Goal: Task Accomplishment & Management: Manage account settings

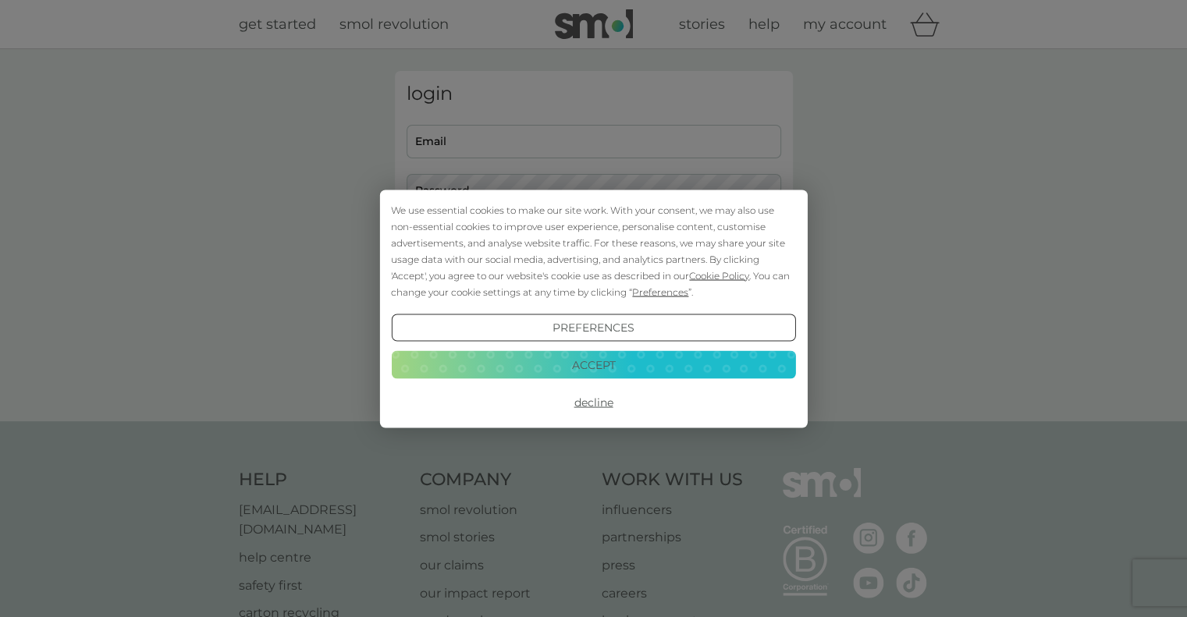
click at [591, 406] on button "Decline" at bounding box center [593, 403] width 404 height 28
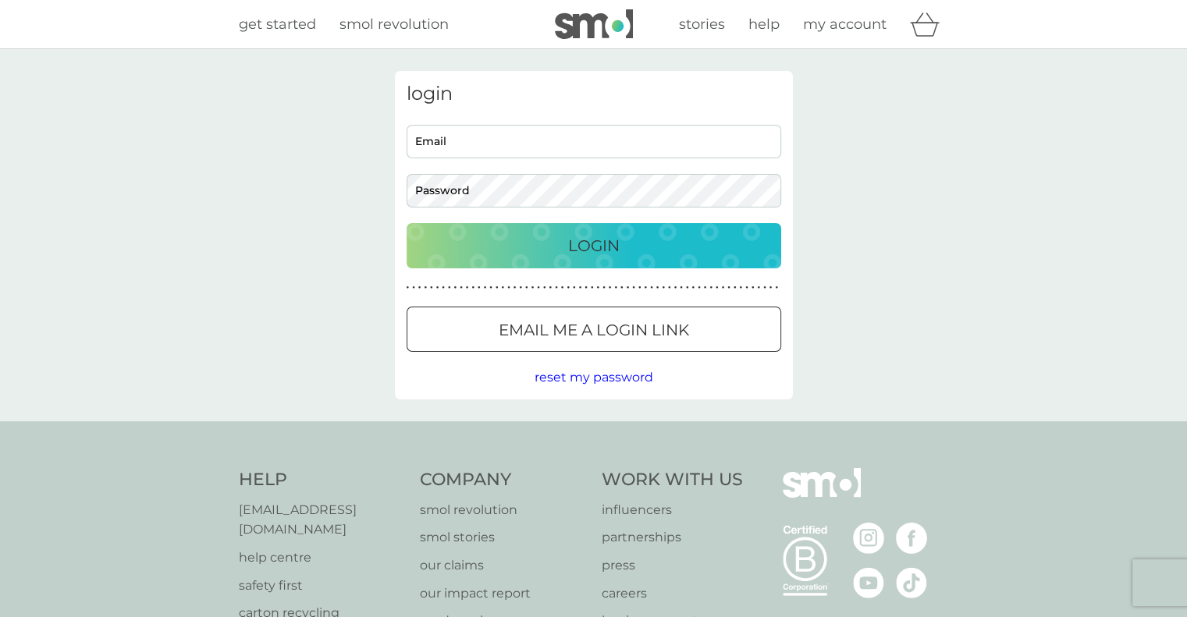
click at [513, 149] on input "Email" at bounding box center [593, 142] width 375 height 34
type input "[EMAIL_ADDRESS][DOMAIN_NAME]"
click at [616, 246] on p "Login" at bounding box center [593, 245] width 51 height 25
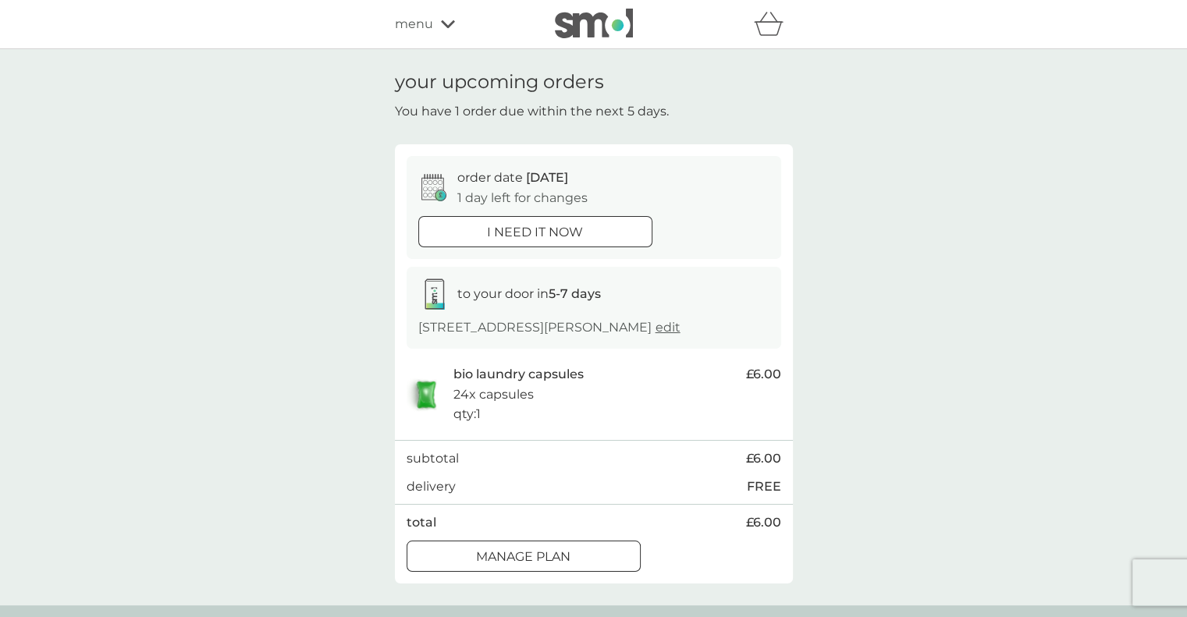
click at [680, 330] on span "edit" at bounding box center [667, 327] width 25 height 15
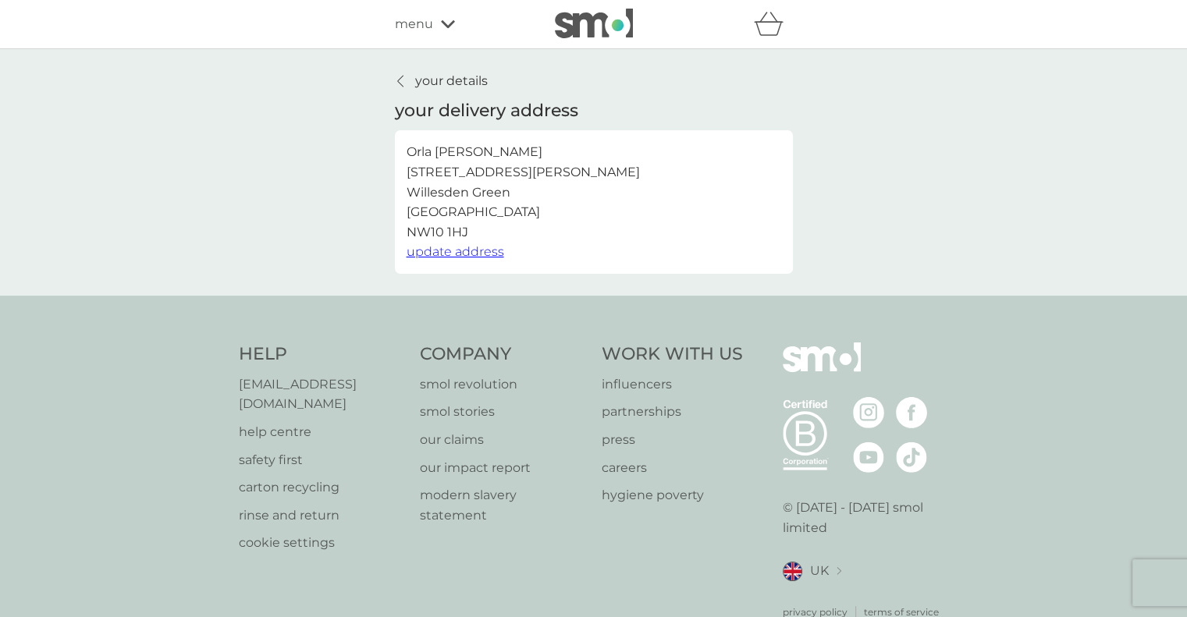
click at [402, 78] on icon at bounding box center [400, 81] width 6 height 12
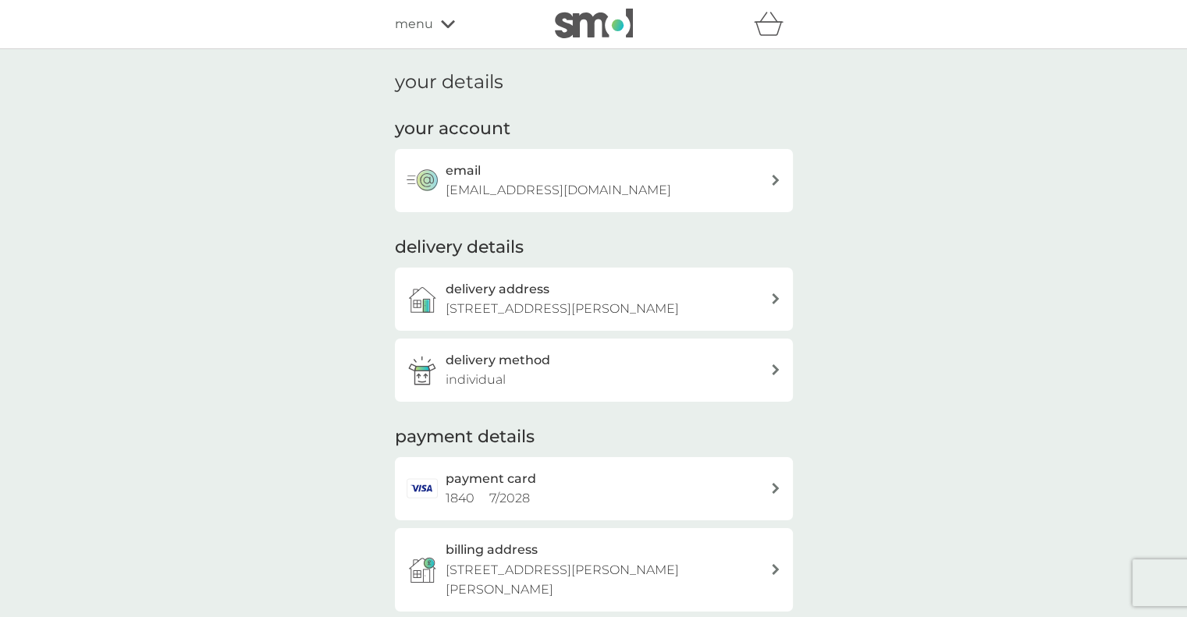
click at [445, 26] on icon at bounding box center [448, 24] width 14 height 8
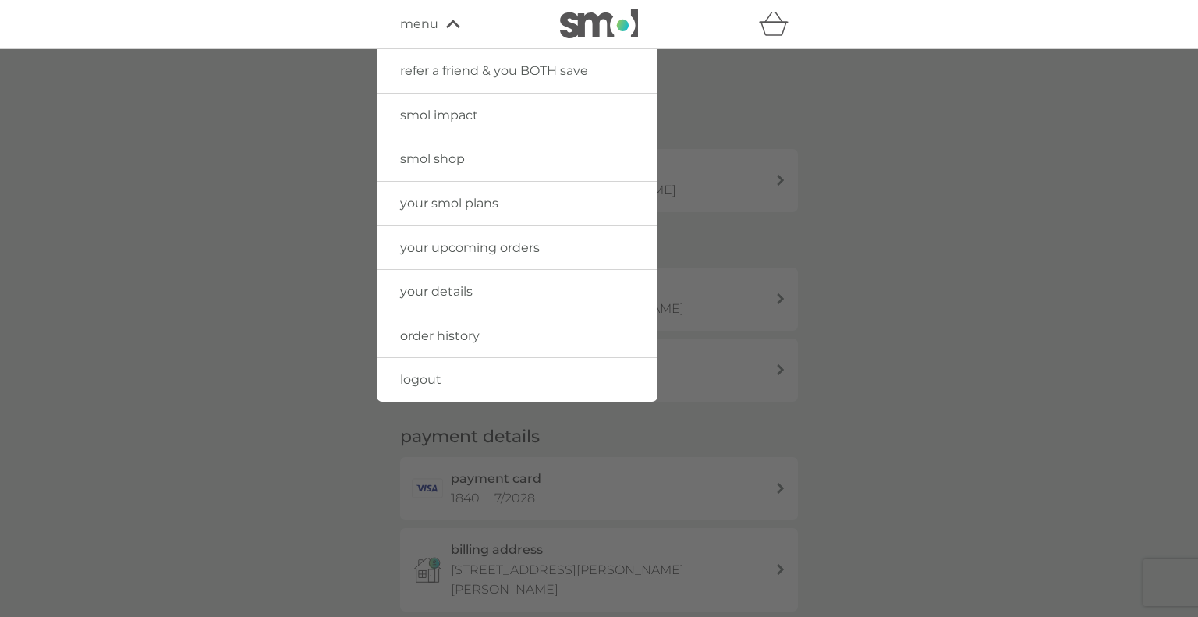
click at [483, 204] on span "your smol plans" at bounding box center [449, 203] width 98 height 15
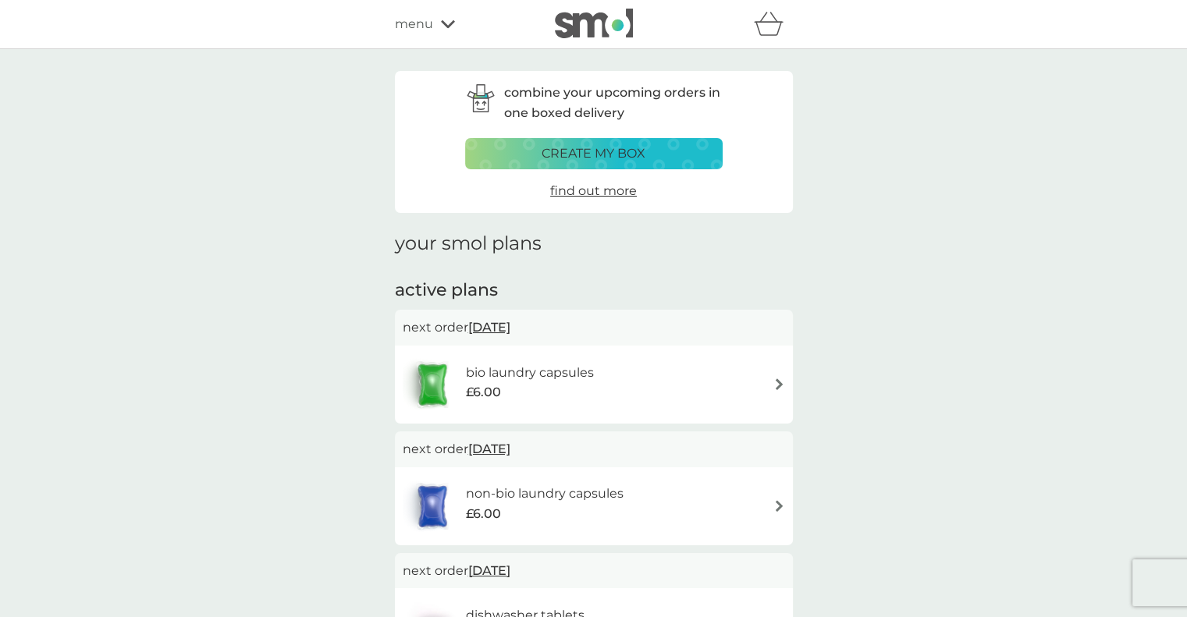
click at [771, 499] on div "non-bio laundry capsules £6.00" at bounding box center [594, 506] width 382 height 55
click at [783, 509] on img at bounding box center [779, 506] width 12 height 12
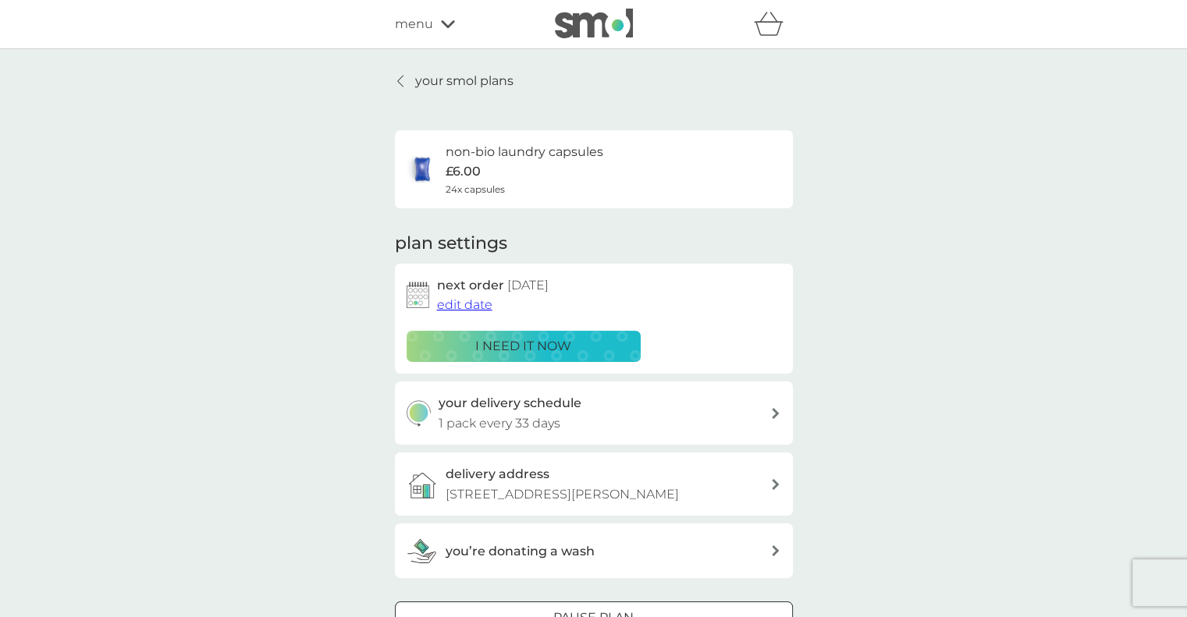
click at [448, 304] on span "edit date" at bounding box center [464, 304] width 55 height 15
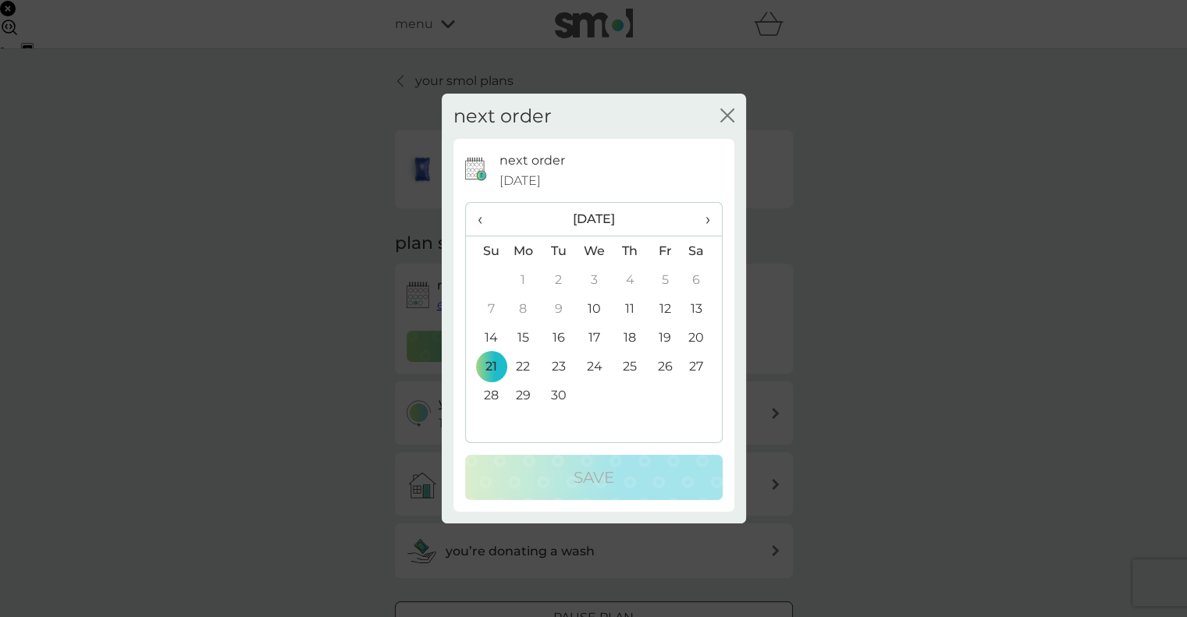
click at [632, 307] on td "11" at bounding box center [629, 308] width 35 height 29
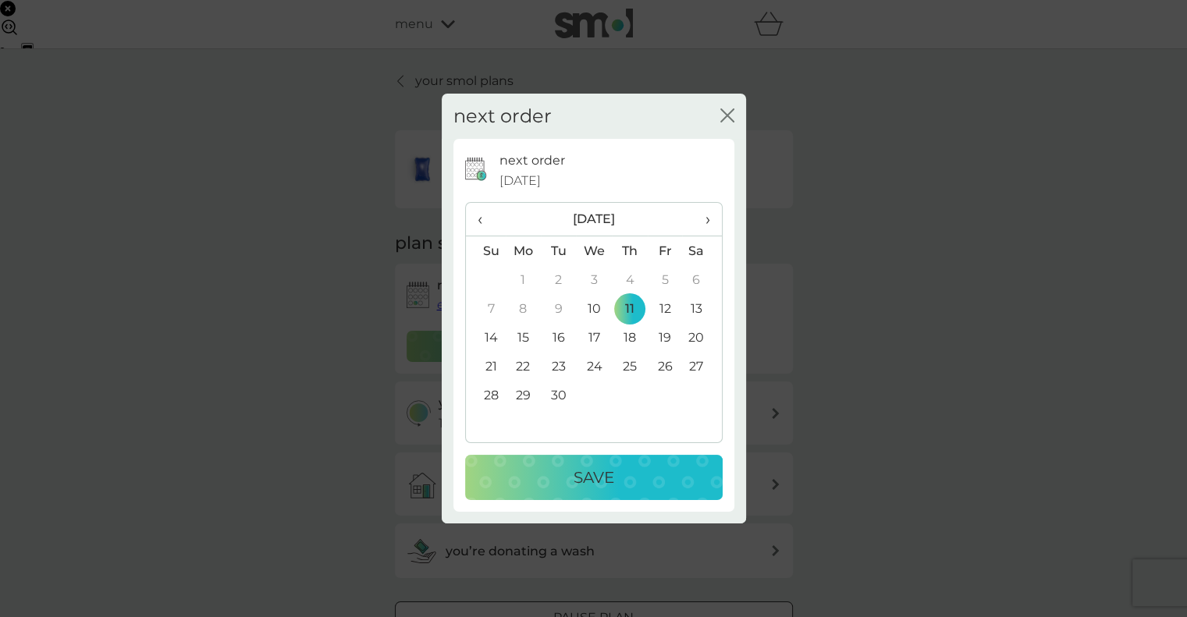
click at [648, 480] on div "Save" at bounding box center [594, 477] width 226 height 25
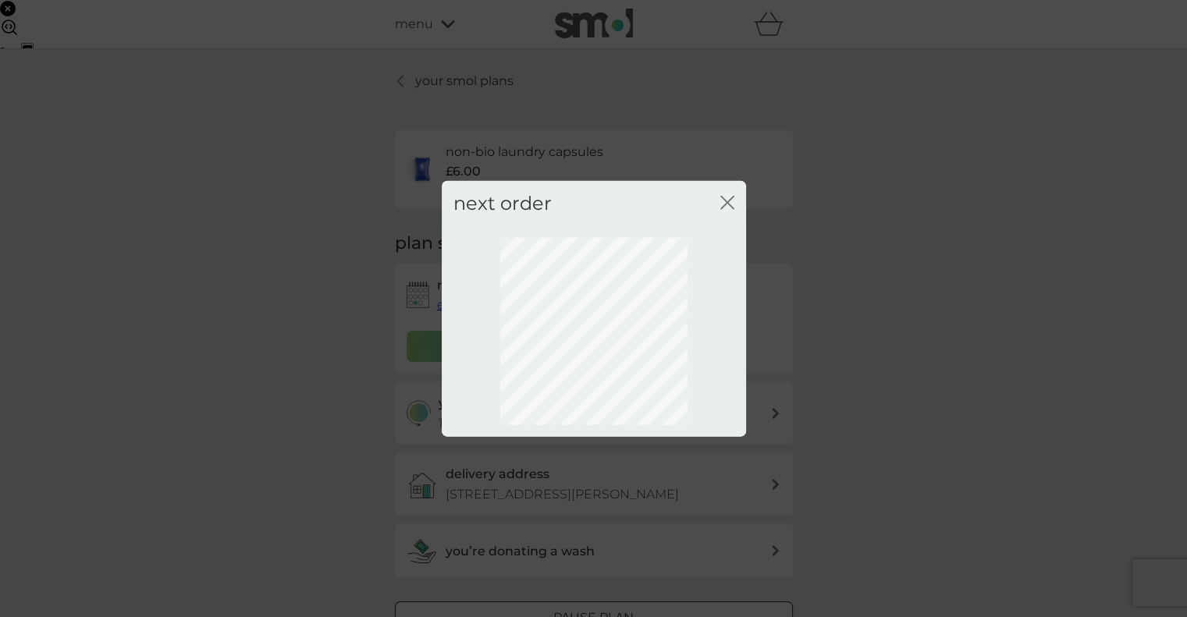
click at [721, 204] on icon "close" at bounding box center [727, 202] width 14 height 14
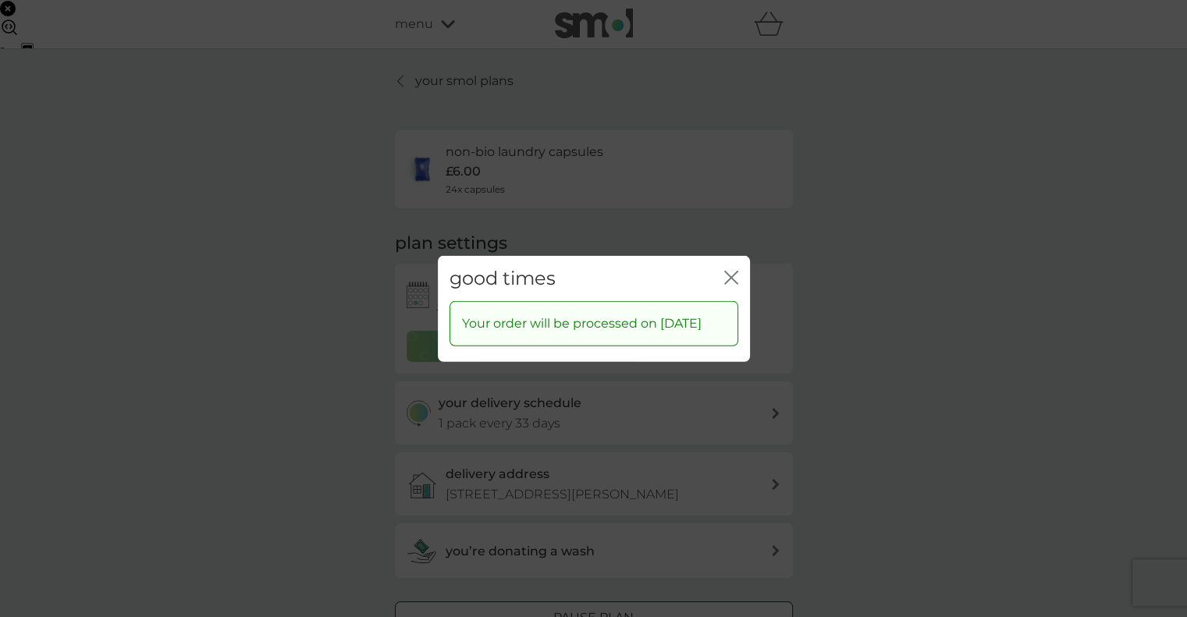
click at [737, 264] on div "good times close" at bounding box center [594, 278] width 312 height 46
click at [726, 270] on icon "close" at bounding box center [731, 277] width 14 height 14
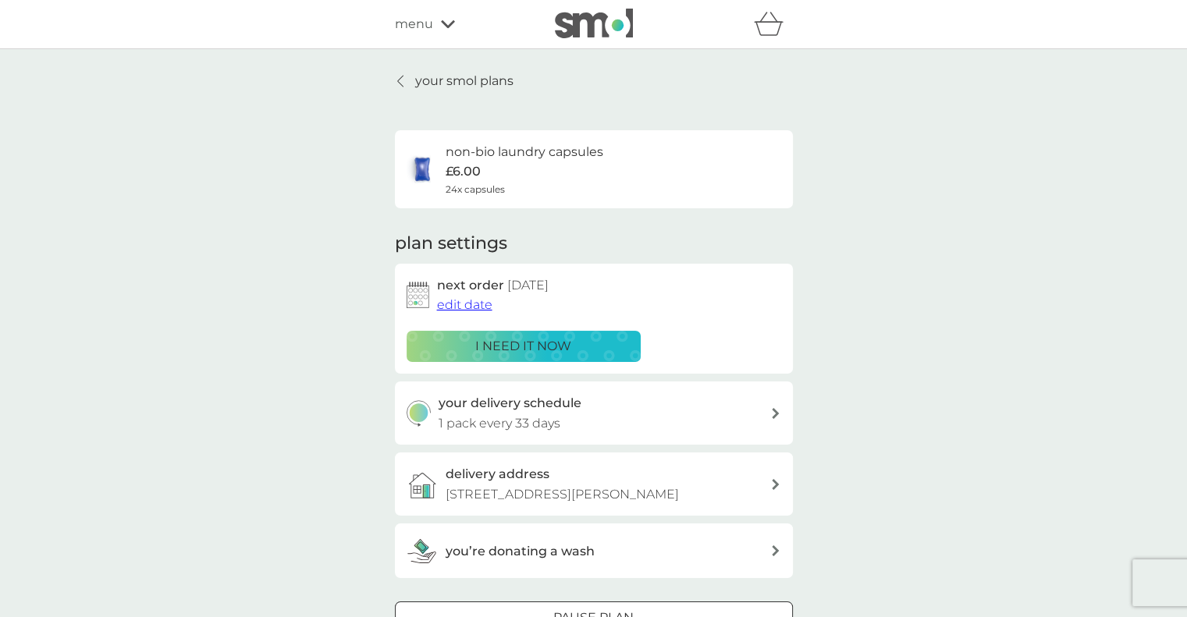
click at [449, 80] on p "your smol plans" at bounding box center [464, 81] width 98 height 20
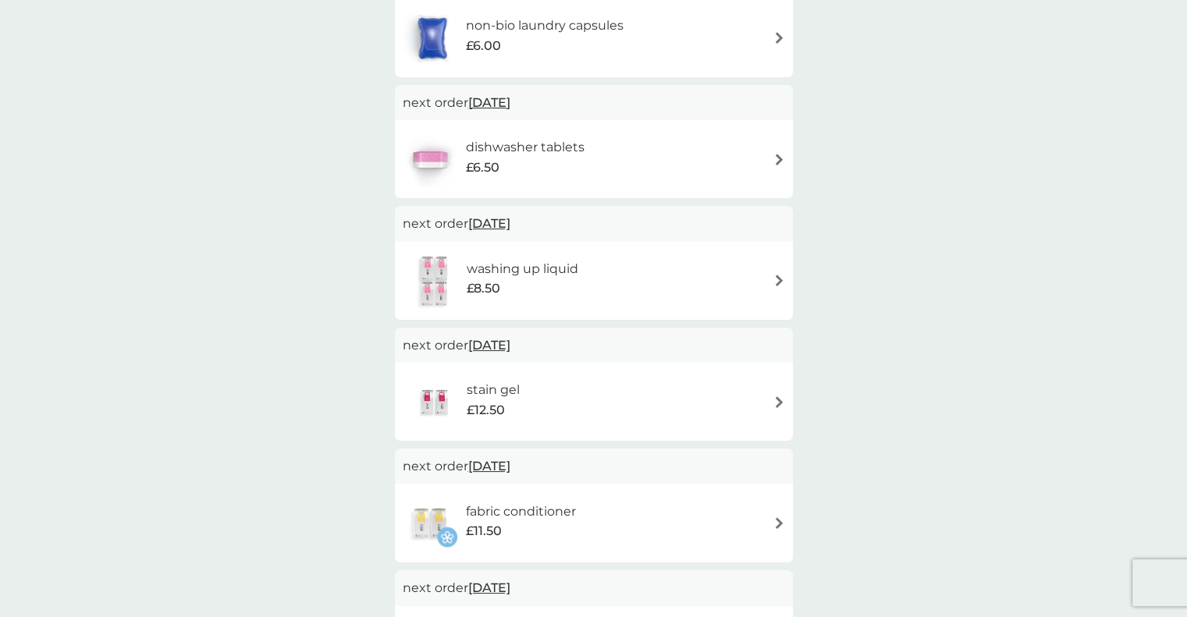
scroll to position [624, 0]
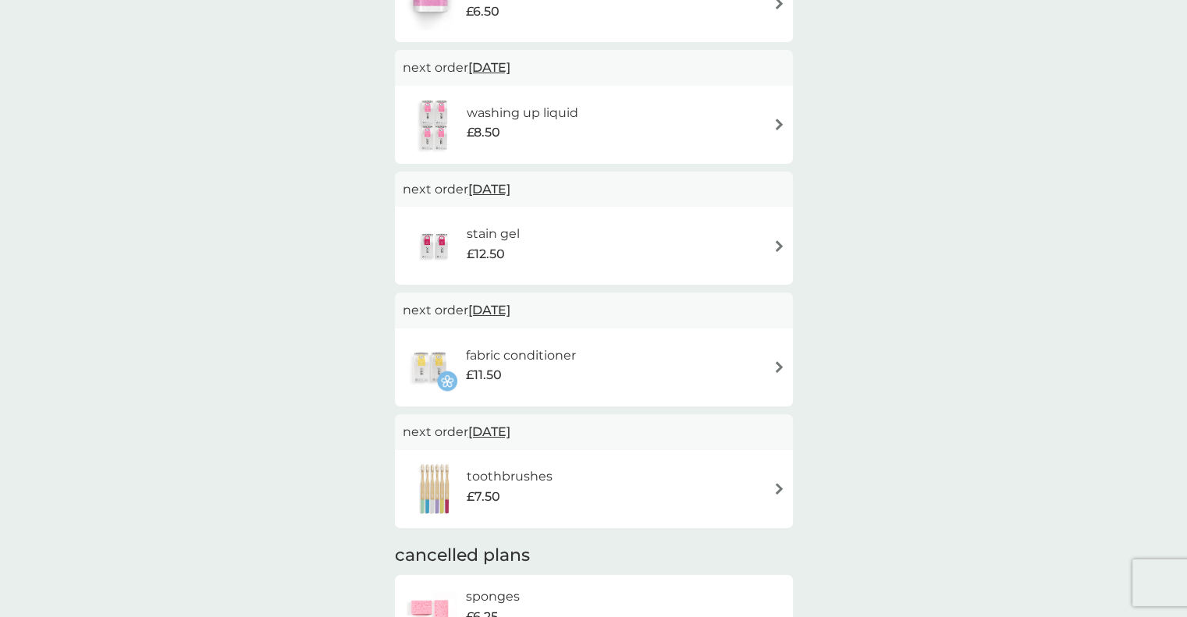
click at [510, 437] on span "[DATE]" at bounding box center [489, 432] width 42 height 30
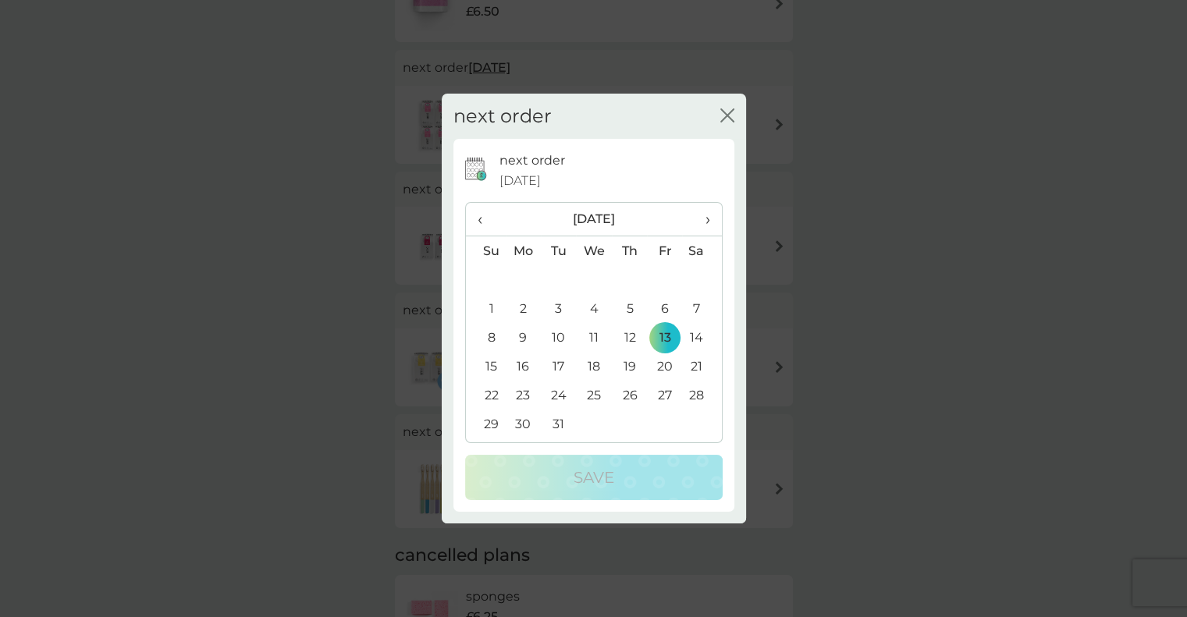
click at [474, 218] on th "‹" at bounding box center [486, 220] width 40 height 34
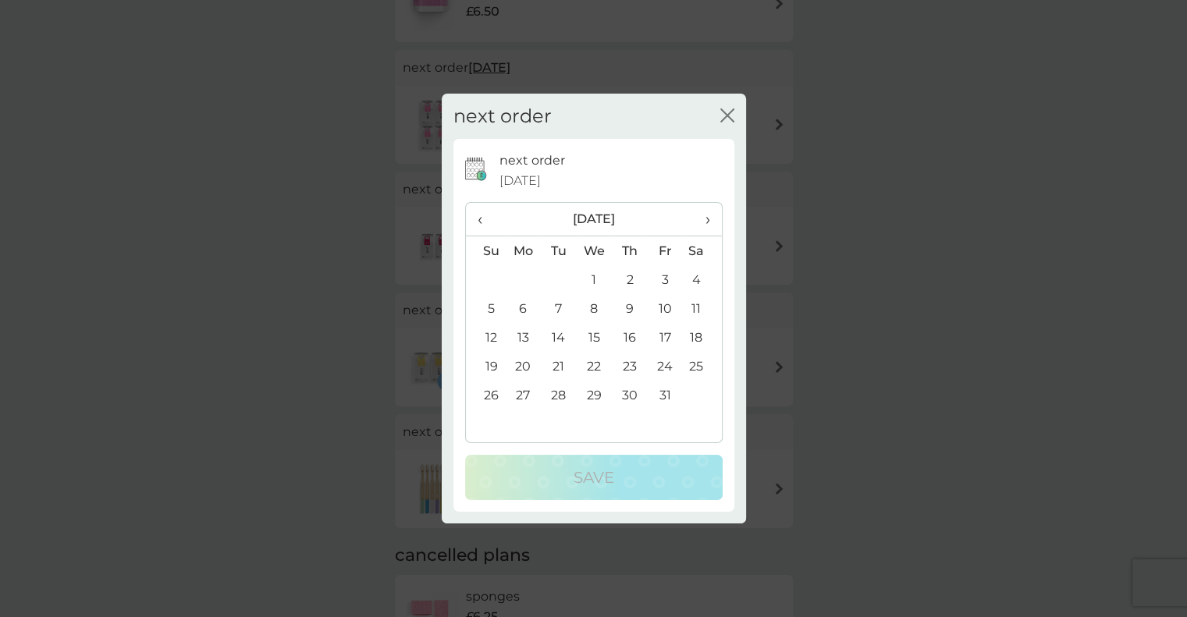
click at [474, 218] on th "‹" at bounding box center [486, 220] width 40 height 34
click at [630, 312] on td "11" at bounding box center [629, 308] width 35 height 29
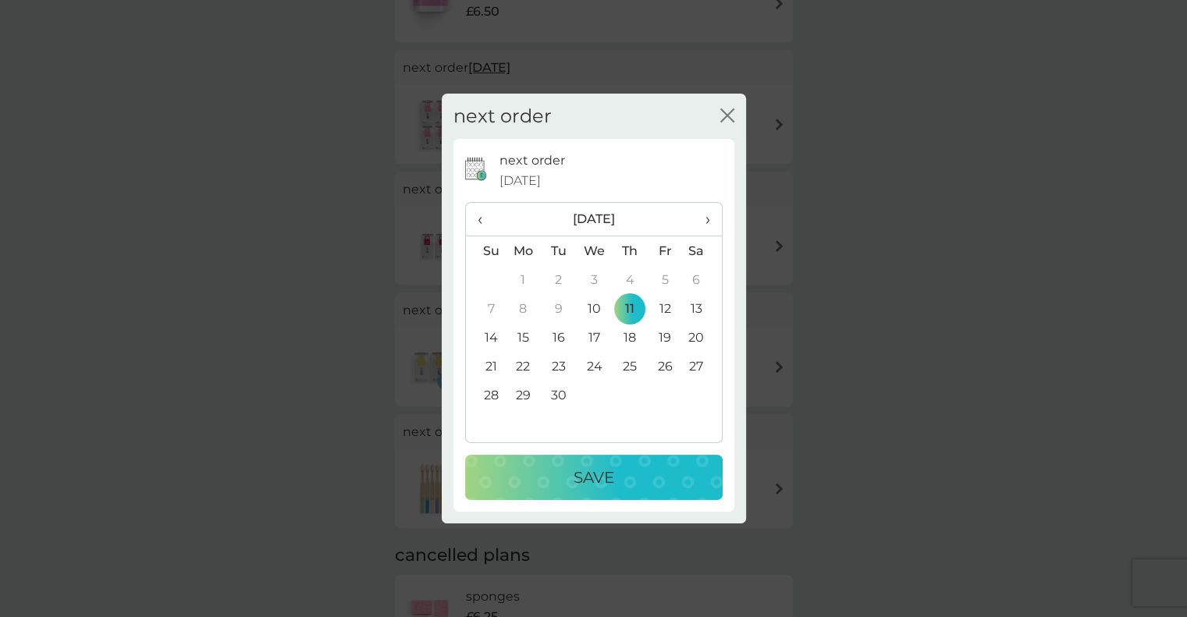
click at [619, 480] on div "Save" at bounding box center [594, 477] width 226 height 25
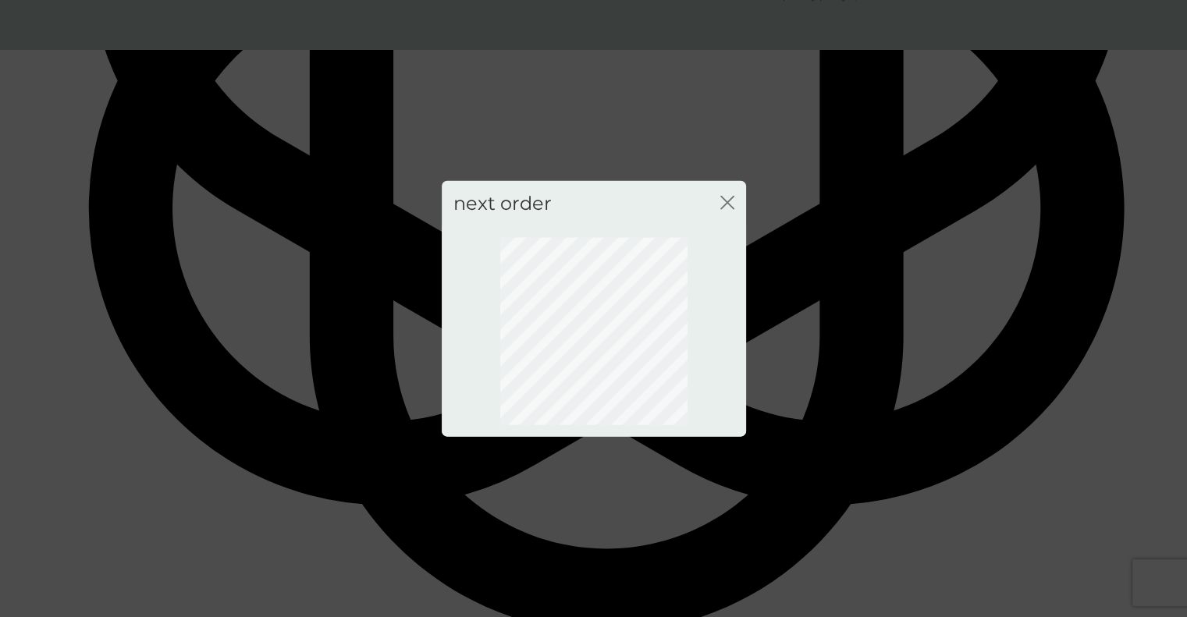
scroll to position [37, 0]
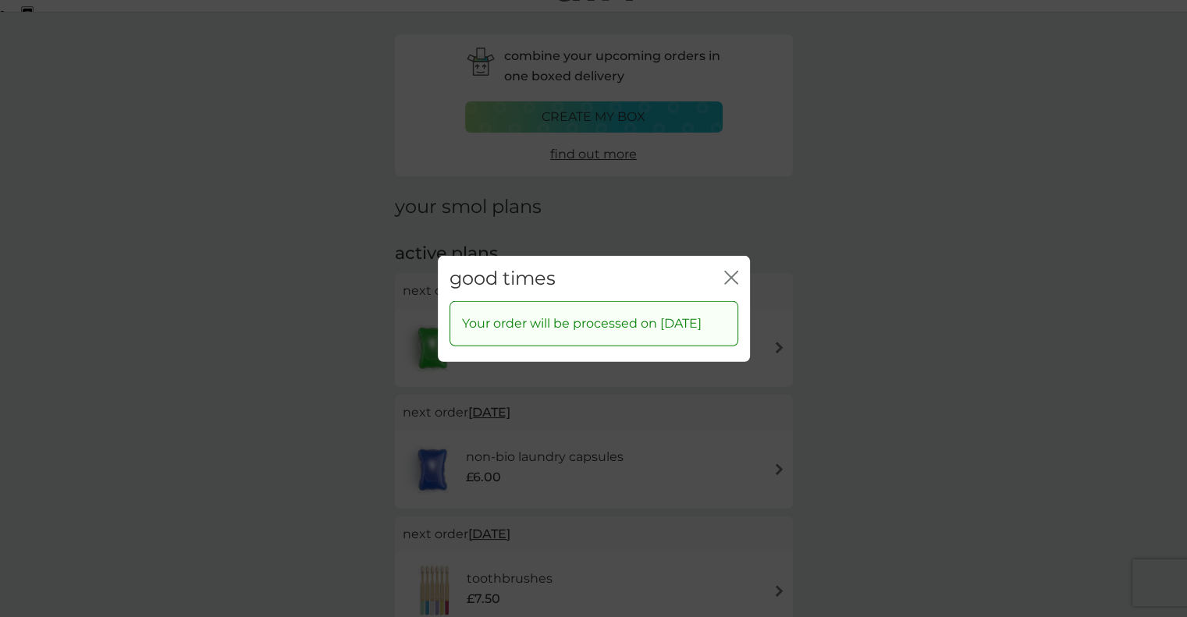
click at [732, 270] on icon "close" at bounding box center [731, 277] width 14 height 14
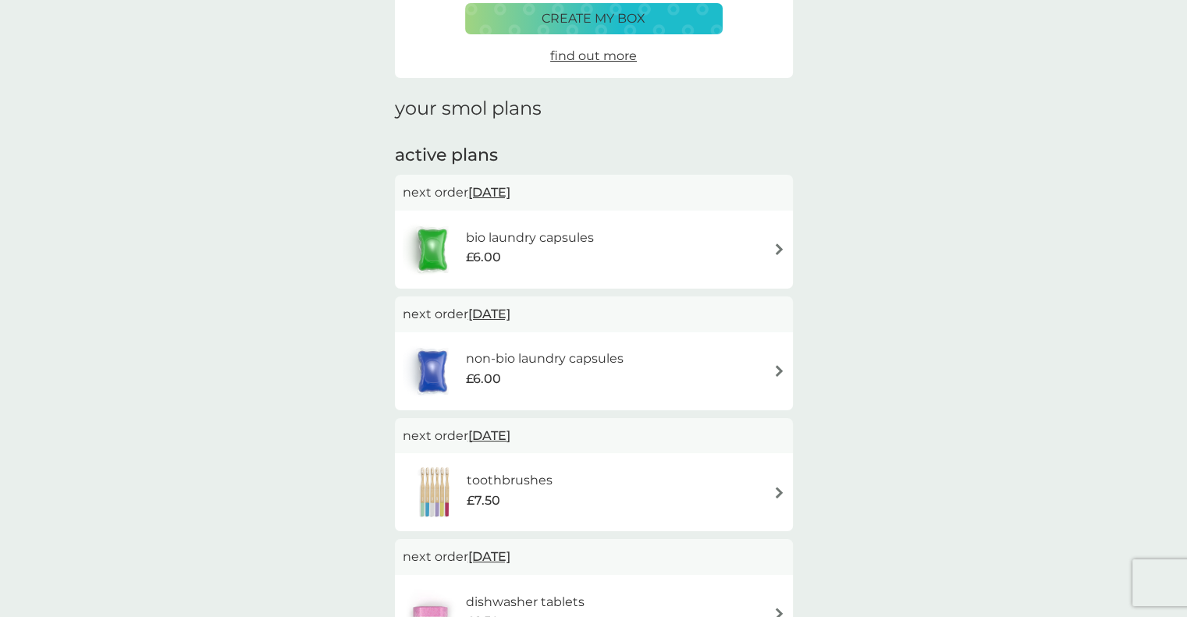
scroll to position [0, 0]
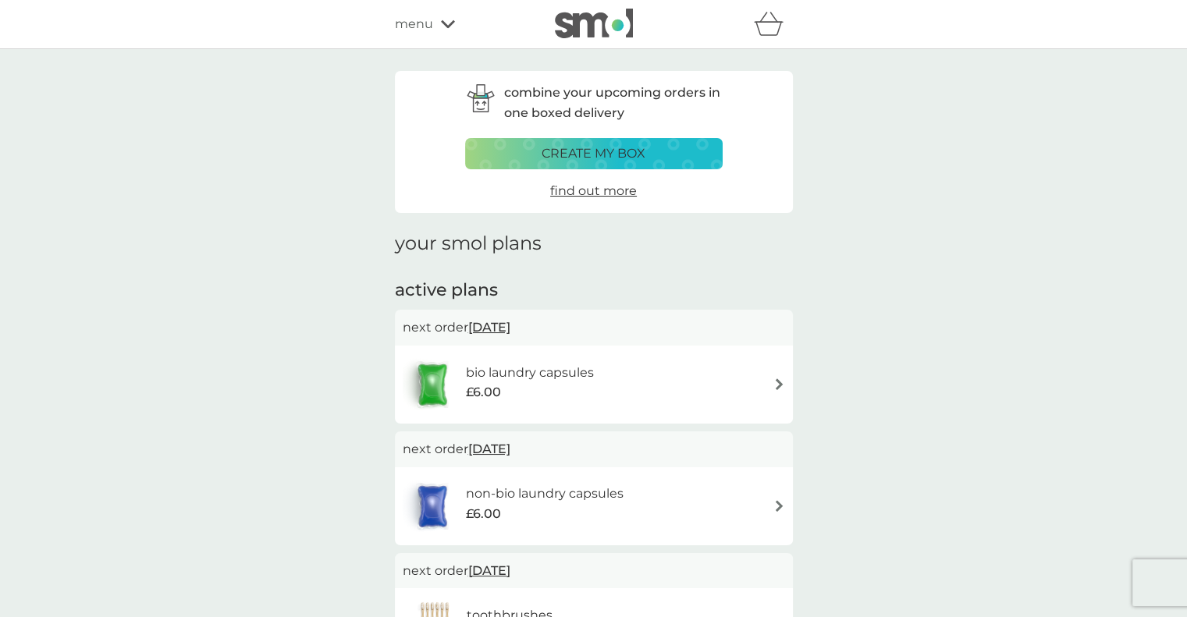
click at [405, 23] on span "menu" at bounding box center [414, 24] width 38 height 20
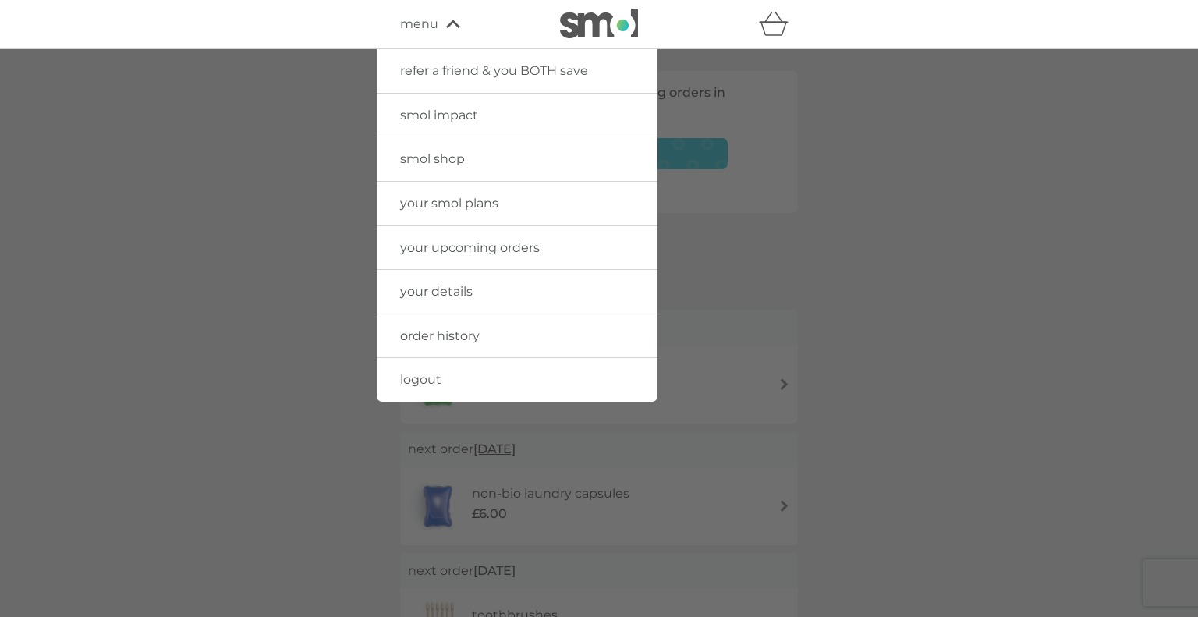
click at [449, 160] on span "smol shop" at bounding box center [432, 158] width 65 height 15
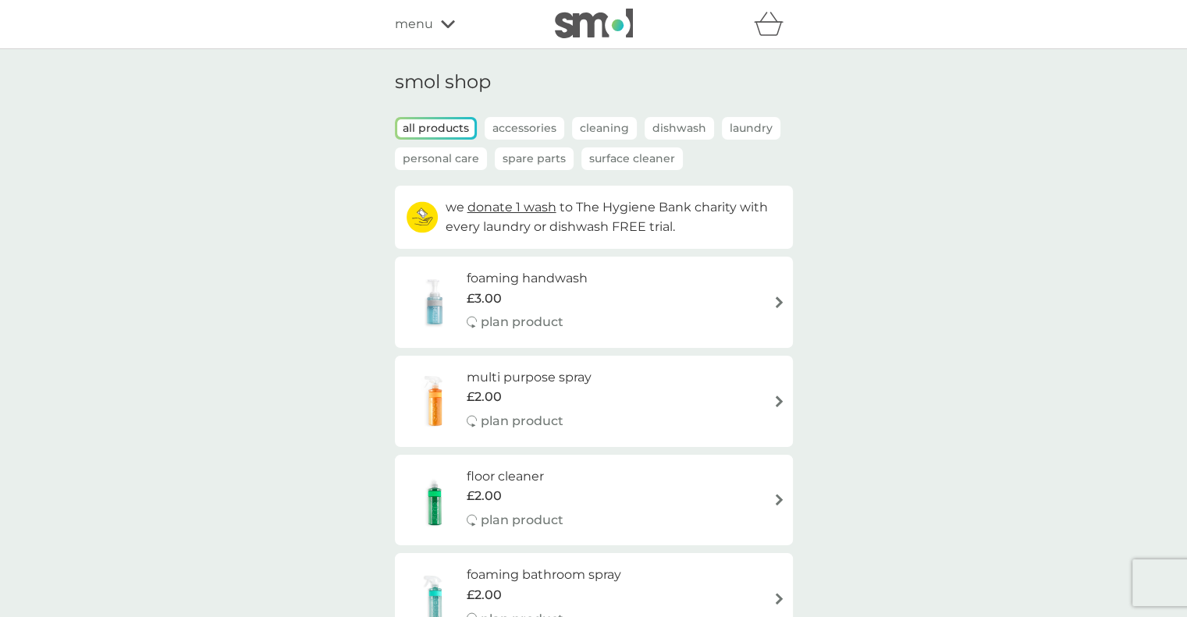
click at [516, 127] on p "Accessories" at bounding box center [525, 128] width 80 height 23
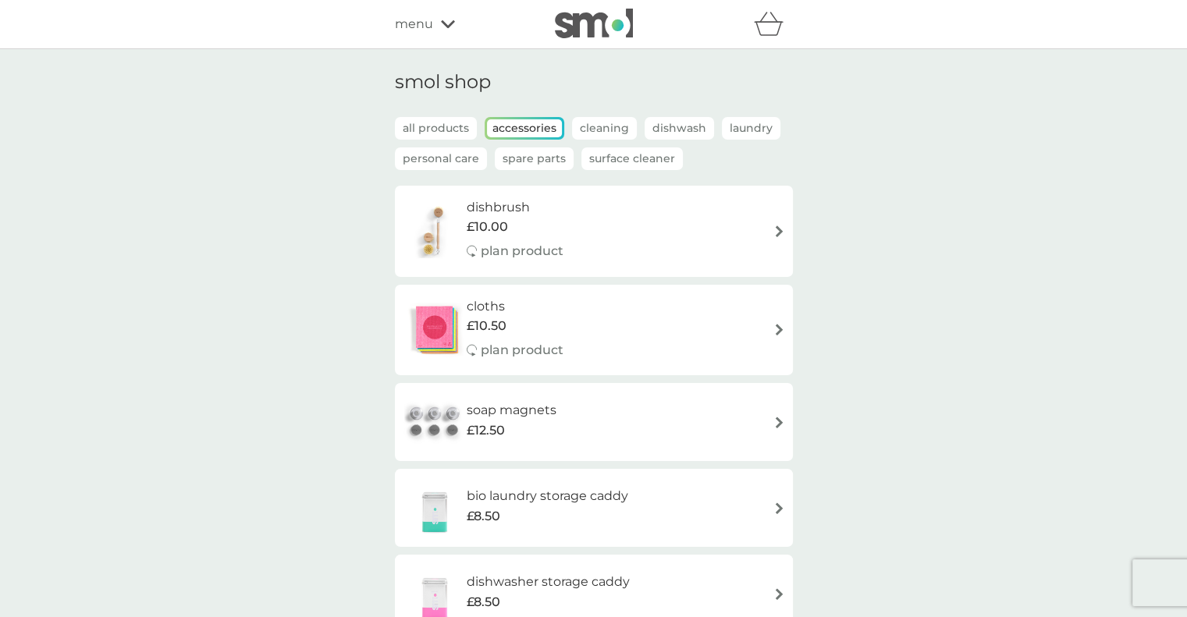
click at [584, 125] on p "Cleaning" at bounding box center [604, 128] width 65 height 23
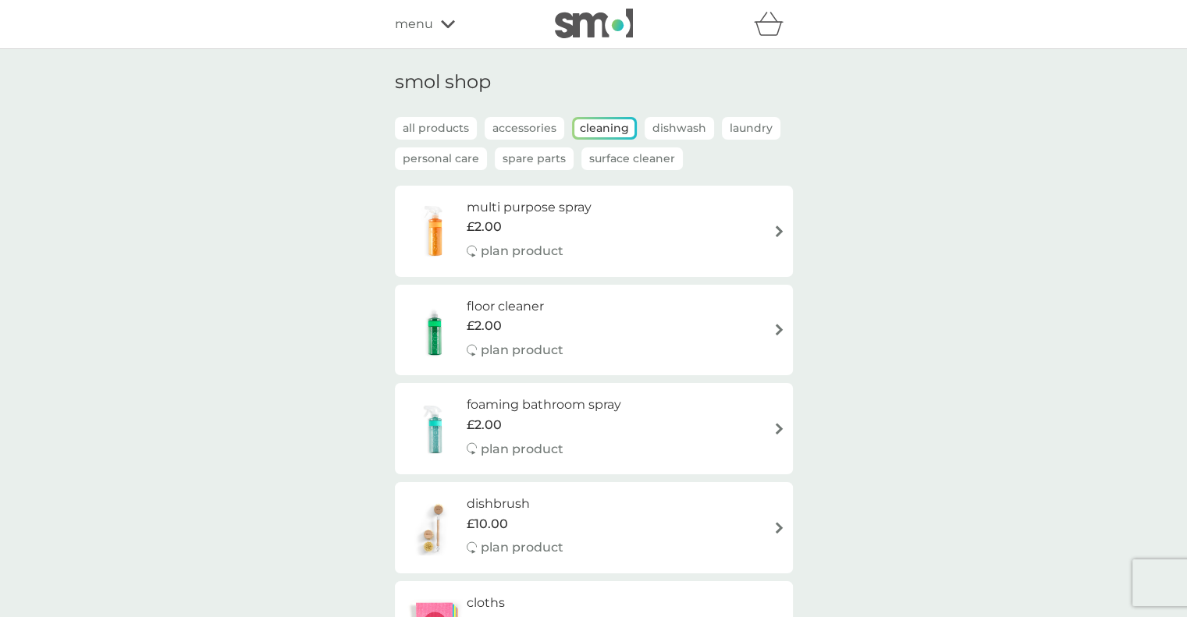
click at [677, 130] on p "Dishwash" at bounding box center [678, 128] width 69 height 23
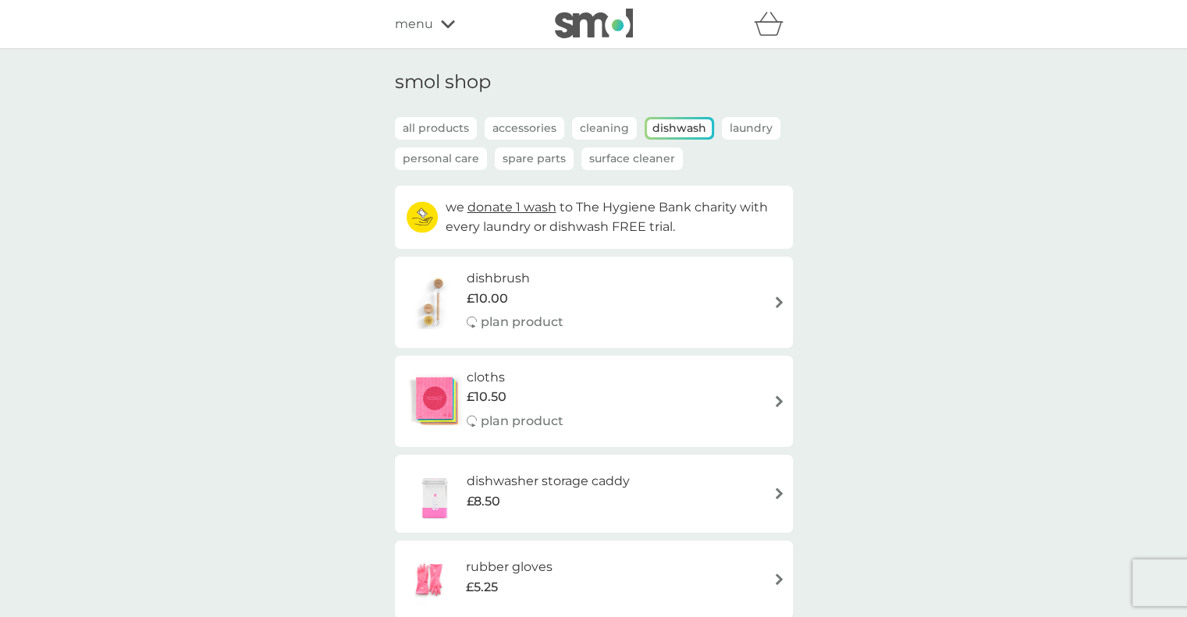
click at [744, 121] on p "Laundry" at bounding box center [751, 128] width 59 height 23
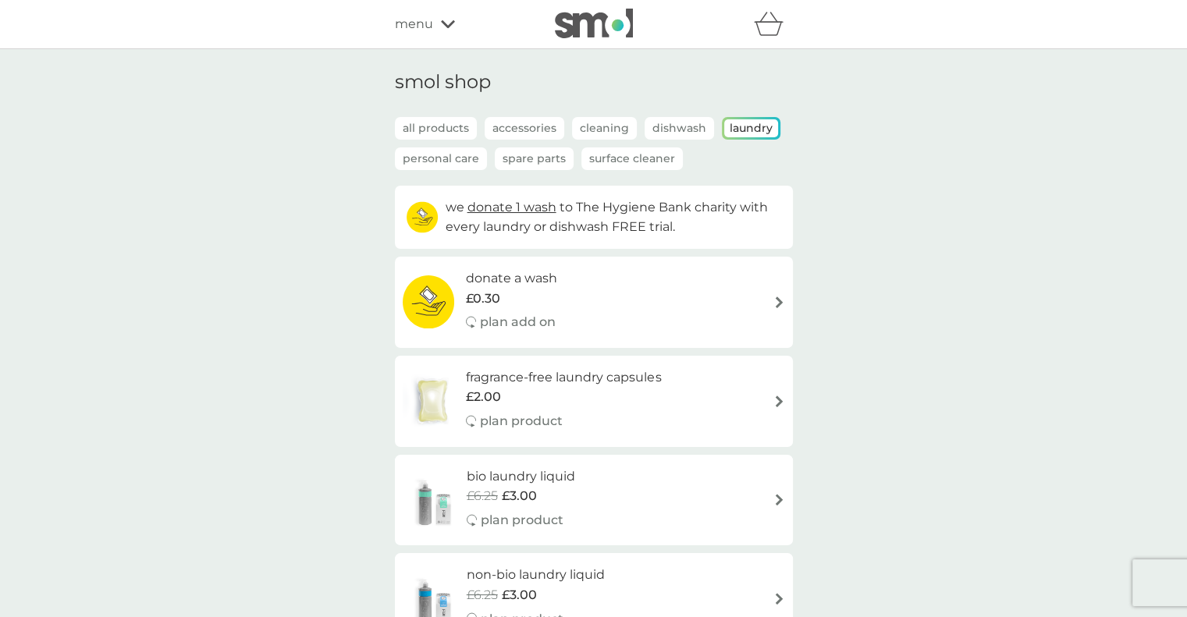
click at [462, 162] on p "Personal Care" at bounding box center [441, 158] width 92 height 23
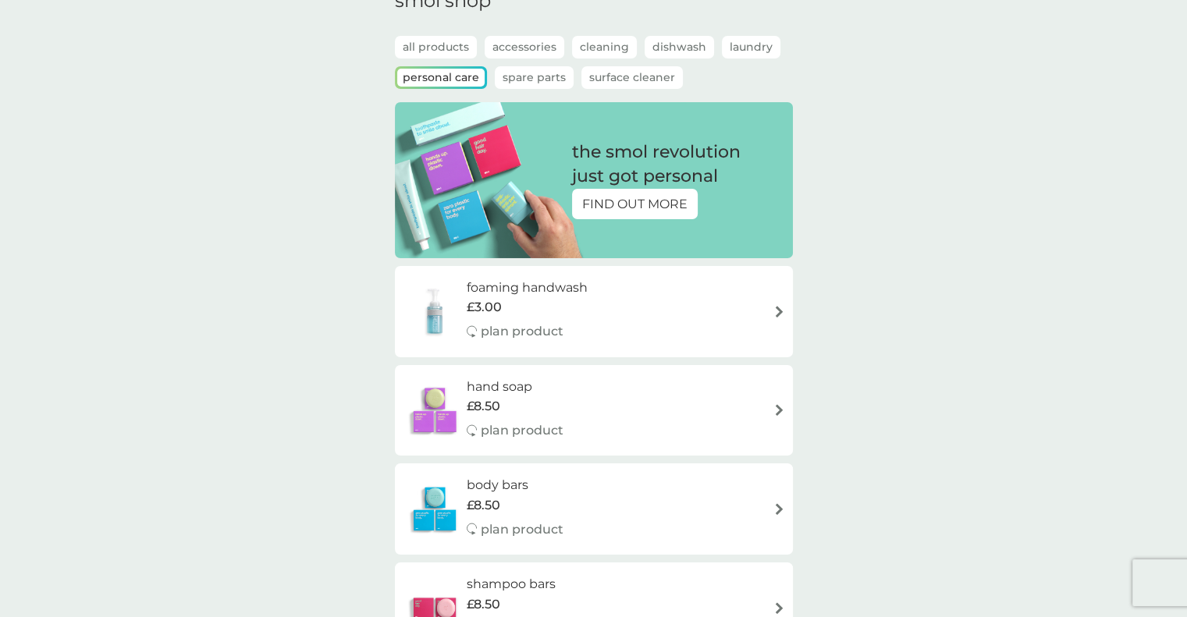
scroll to position [9, 0]
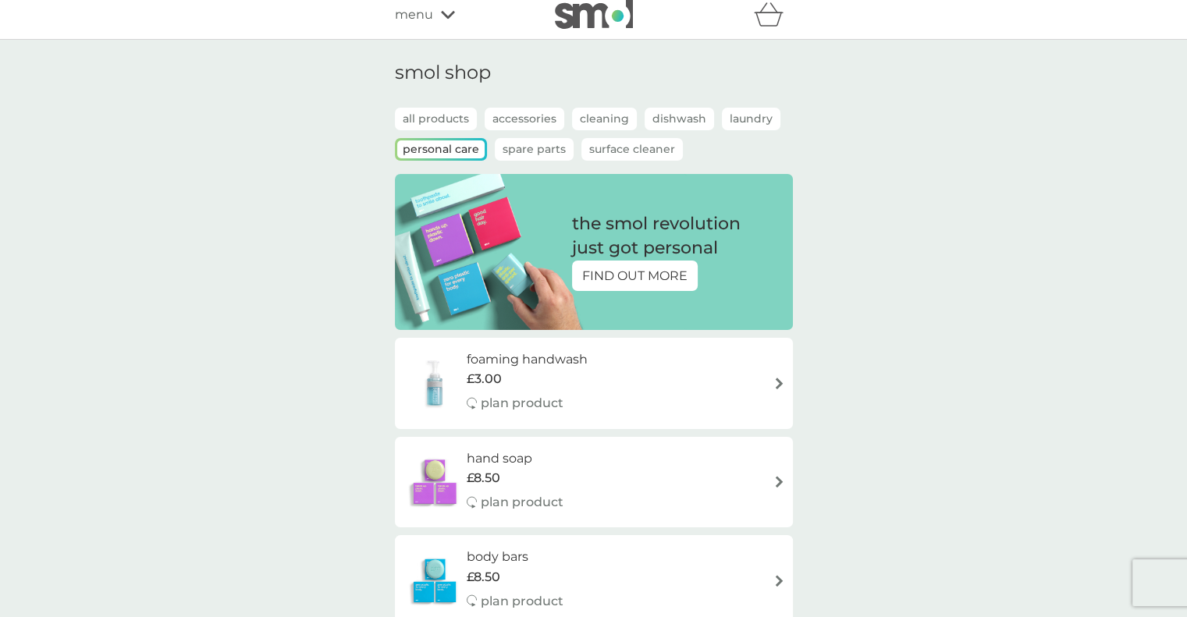
click at [538, 146] on p "Spare Parts" at bounding box center [534, 149] width 79 height 23
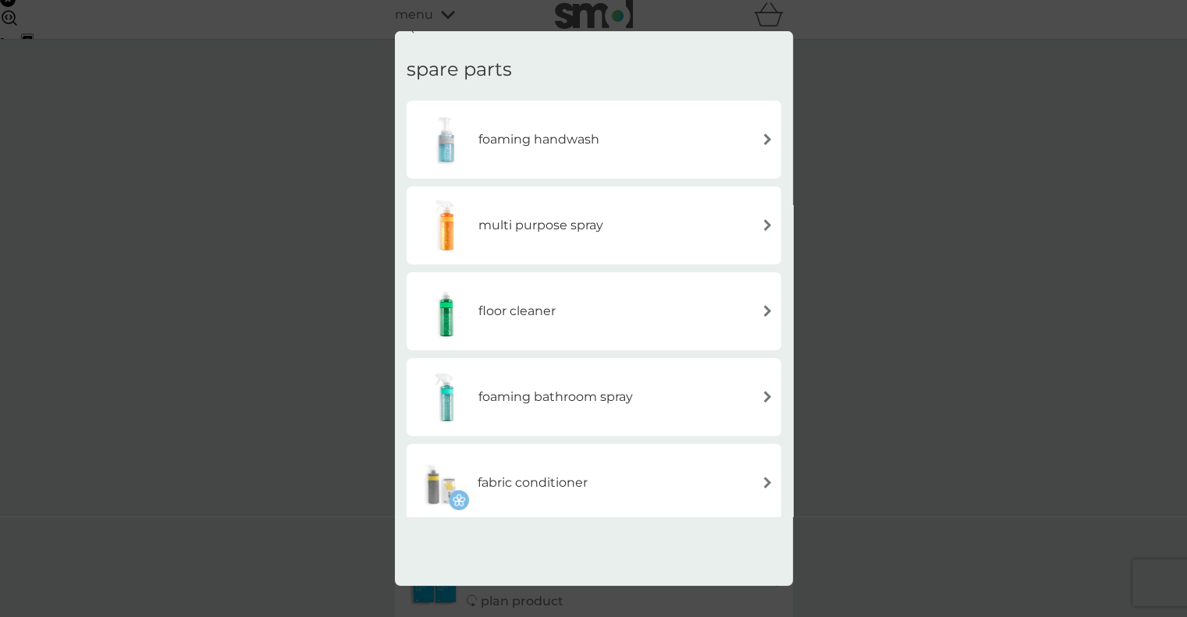
scroll to position [0, 0]
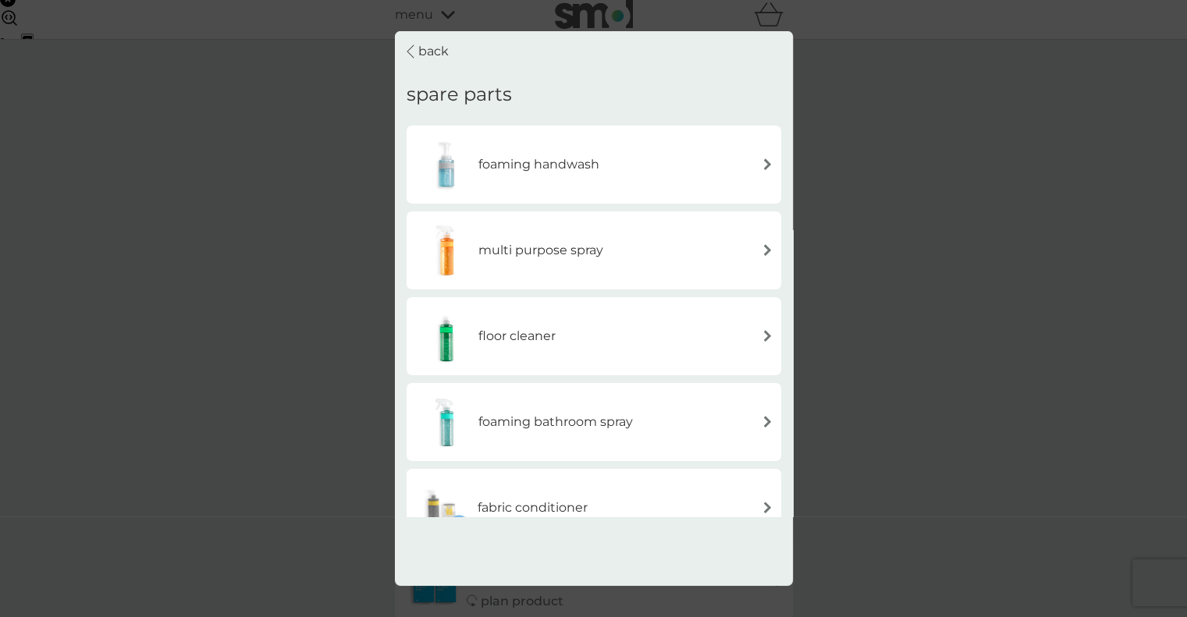
click at [431, 45] on p "back" at bounding box center [433, 51] width 30 height 20
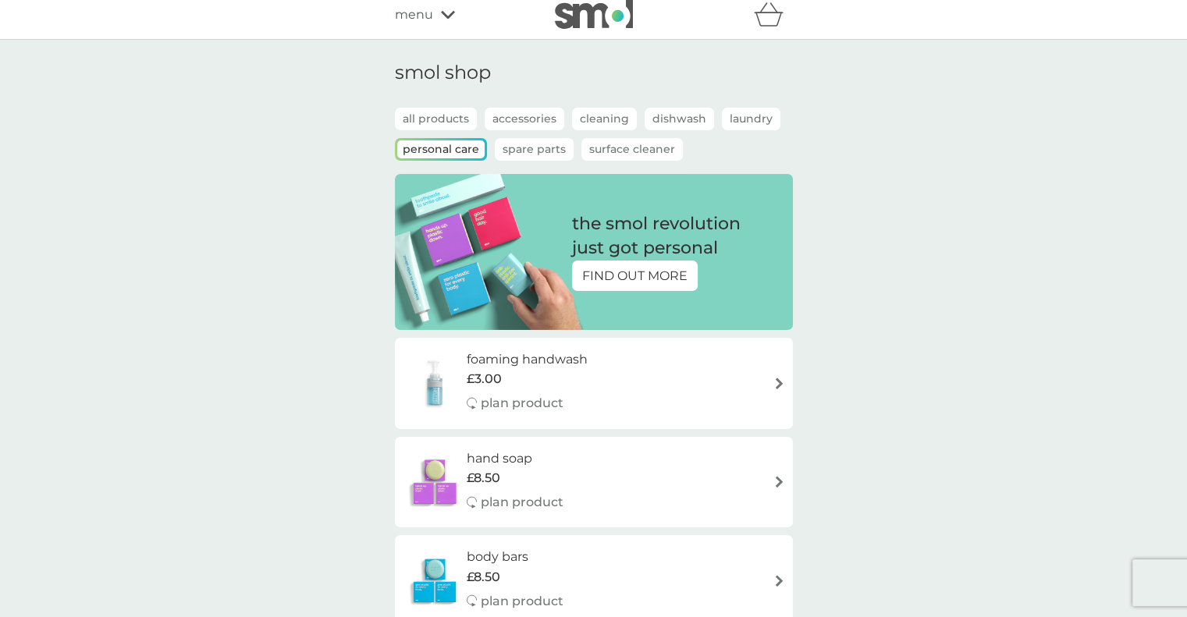
click at [619, 146] on p "Surface Cleaner" at bounding box center [631, 149] width 101 height 23
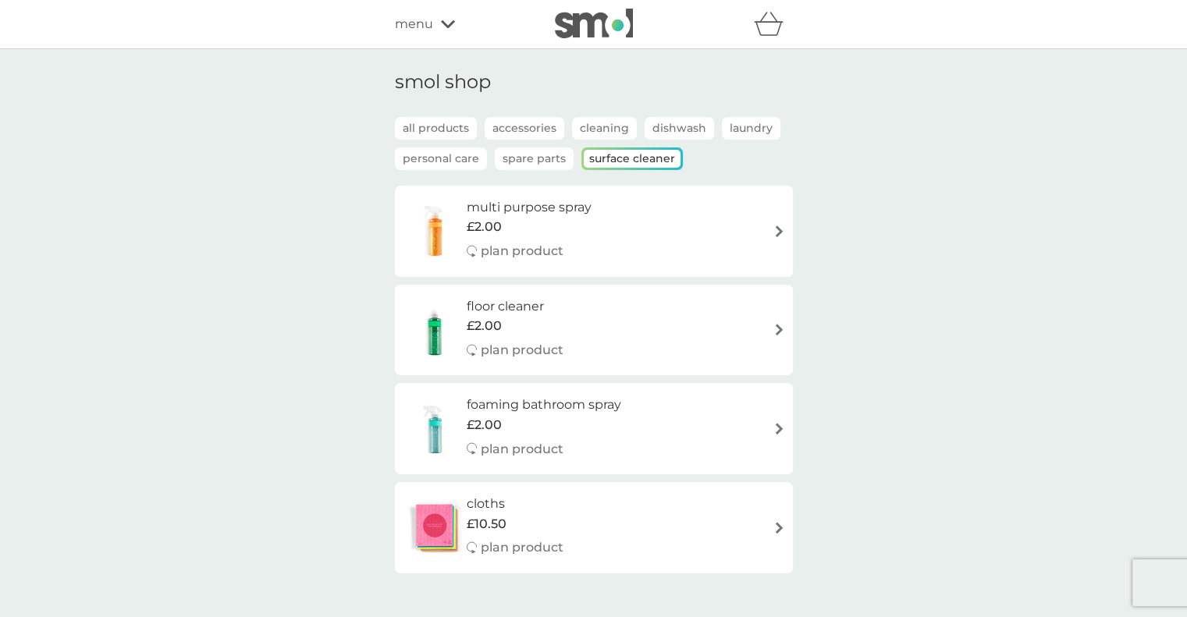
click at [426, 23] on span "menu" at bounding box center [414, 24] width 38 height 20
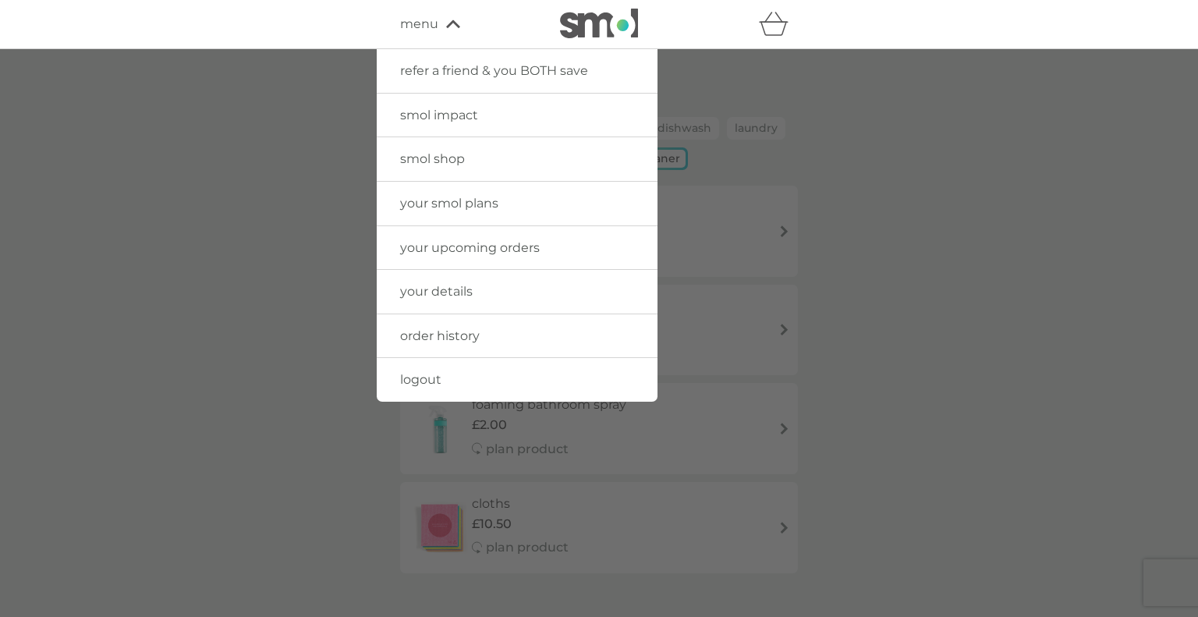
drag, startPoint x: 441, startPoint y: 336, endPoint x: 477, endPoint y: 321, distance: 39.9
click at [440, 336] on span "order history" at bounding box center [440, 335] width 80 height 15
